Goal: Find specific page/section: Find specific page/section

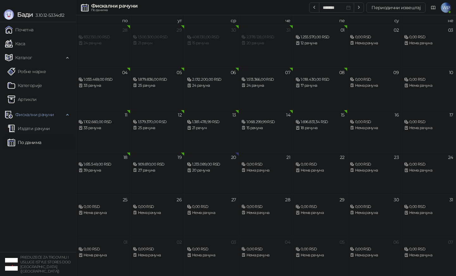
scroll to position [3, 0]
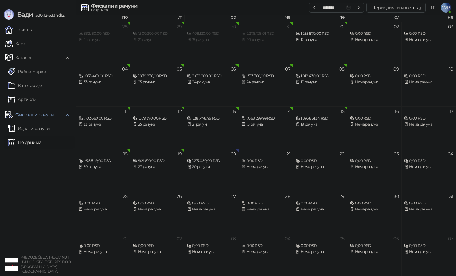
click at [38, 144] on link "По данима" at bounding box center [25, 142] width 34 height 13
click at [41, 142] on link "По данима" at bounding box center [25, 142] width 34 height 13
